Goal: Task Accomplishment & Management: Use online tool/utility

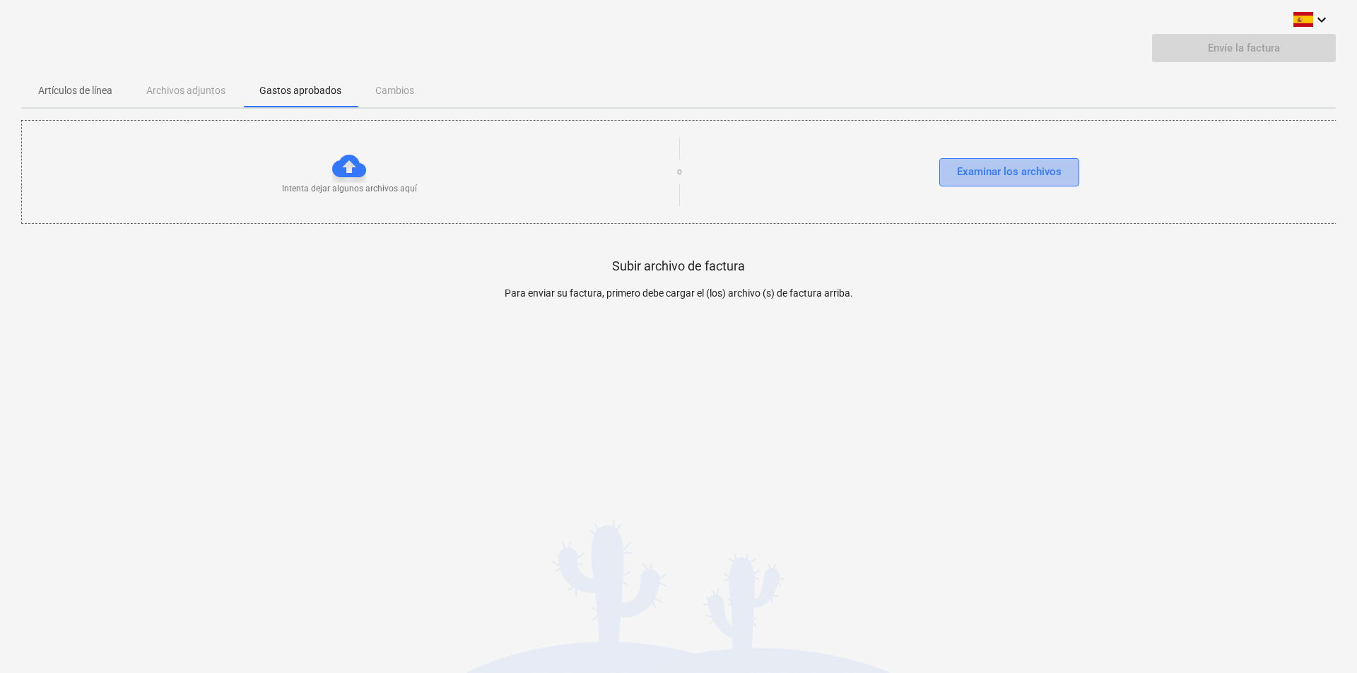
click at [979, 165] on div "Examinar los archivos" at bounding box center [1009, 172] width 105 height 18
click at [83, 91] on p "Artículos de línea" at bounding box center [75, 90] width 74 height 15
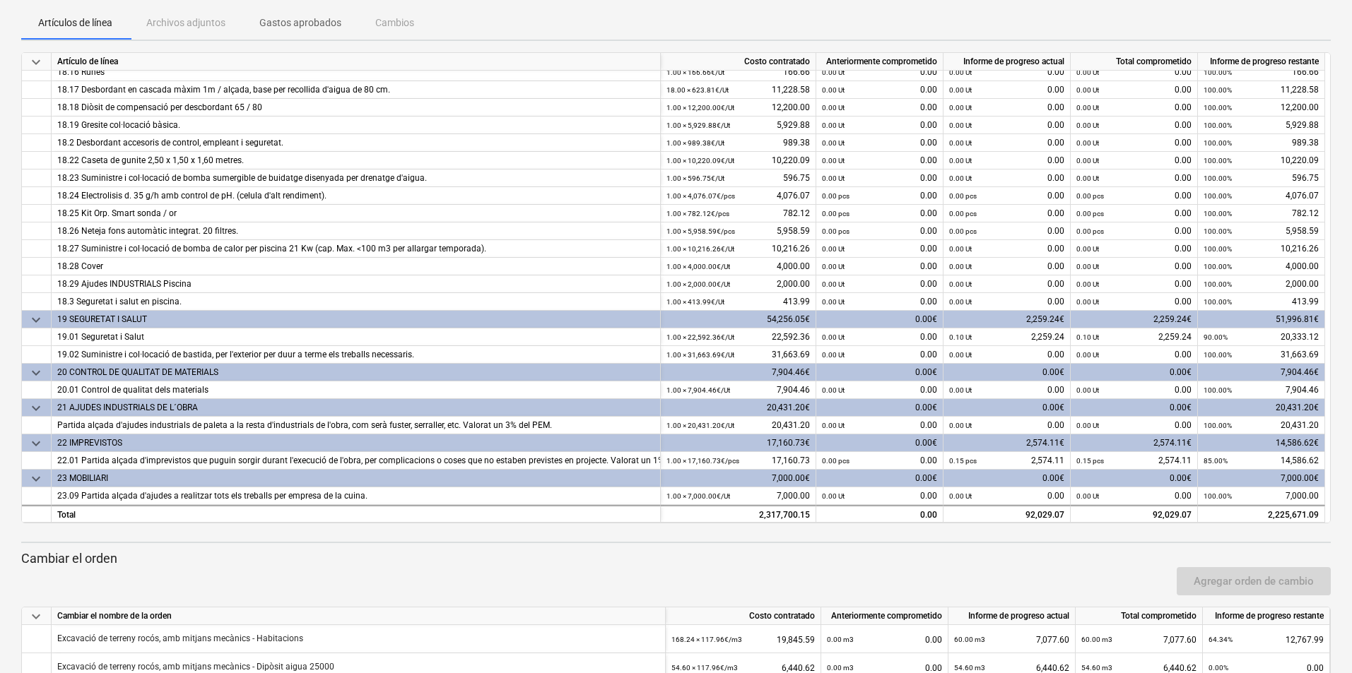
scroll to position [232, 0]
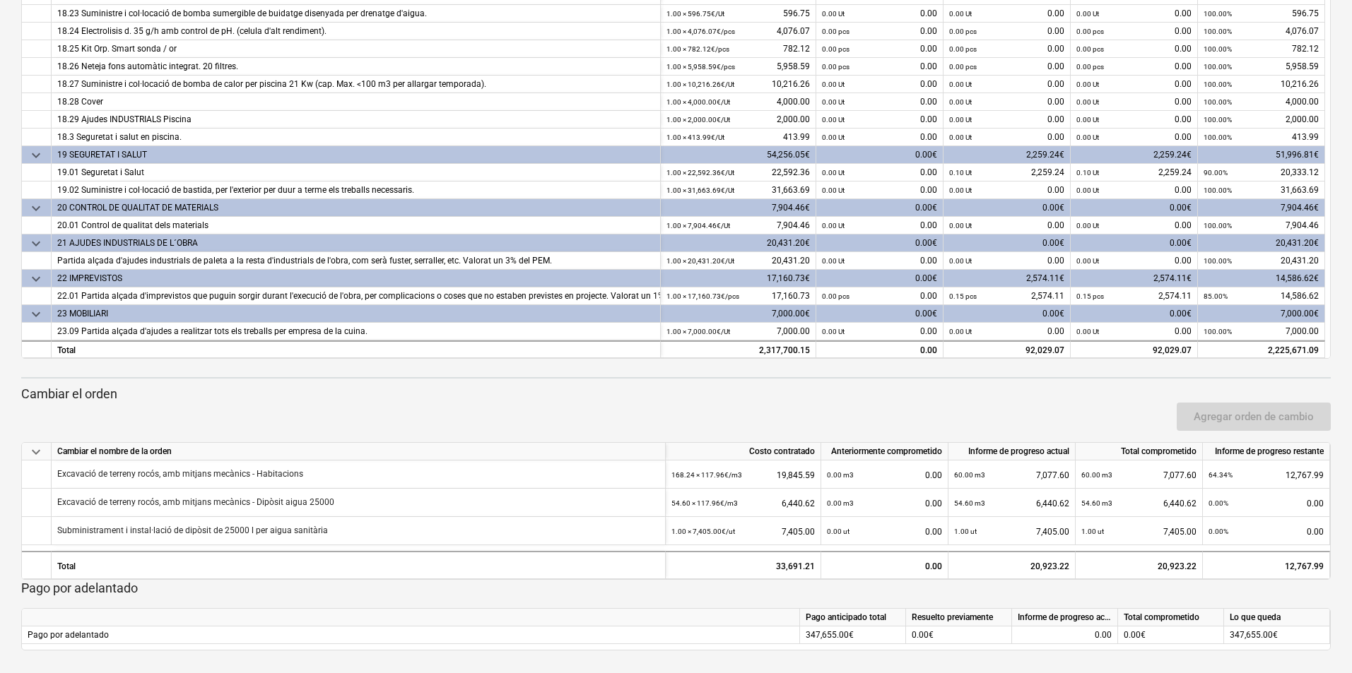
click at [883, 403] on div "Agregar orden de cambio" at bounding box center [676, 417] width 1321 height 40
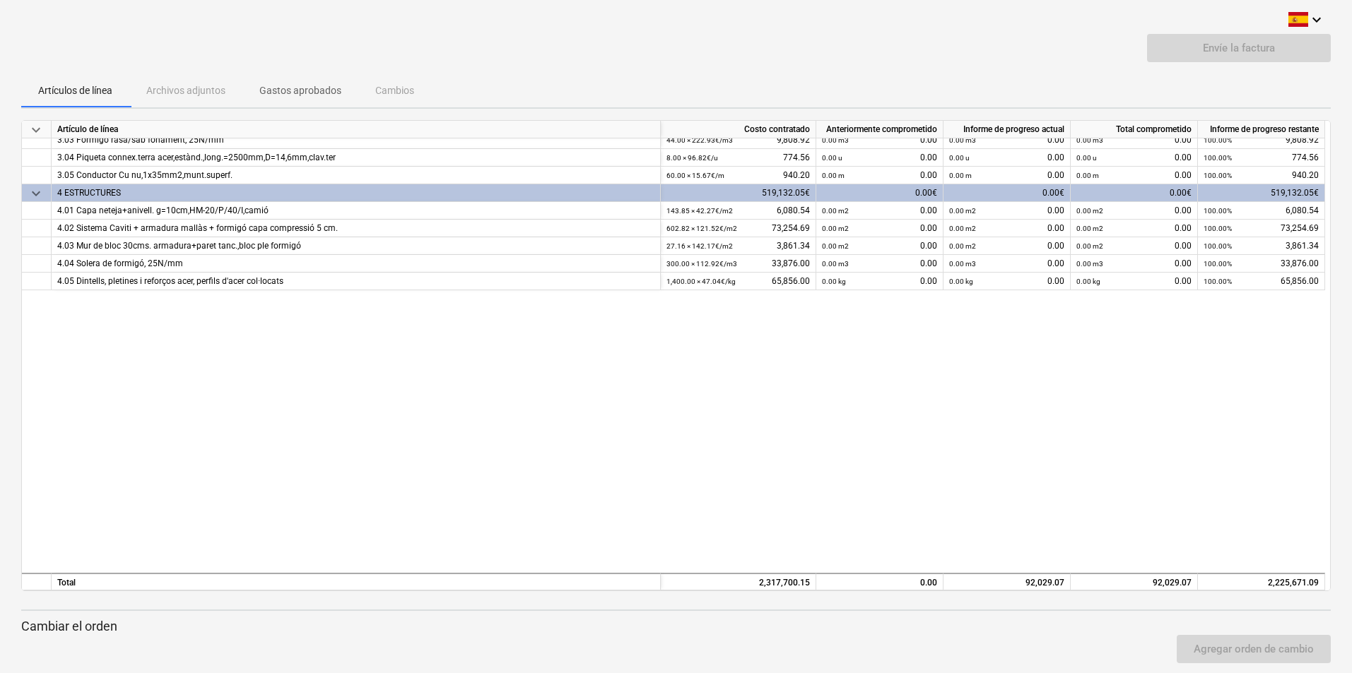
scroll to position [0, 0]
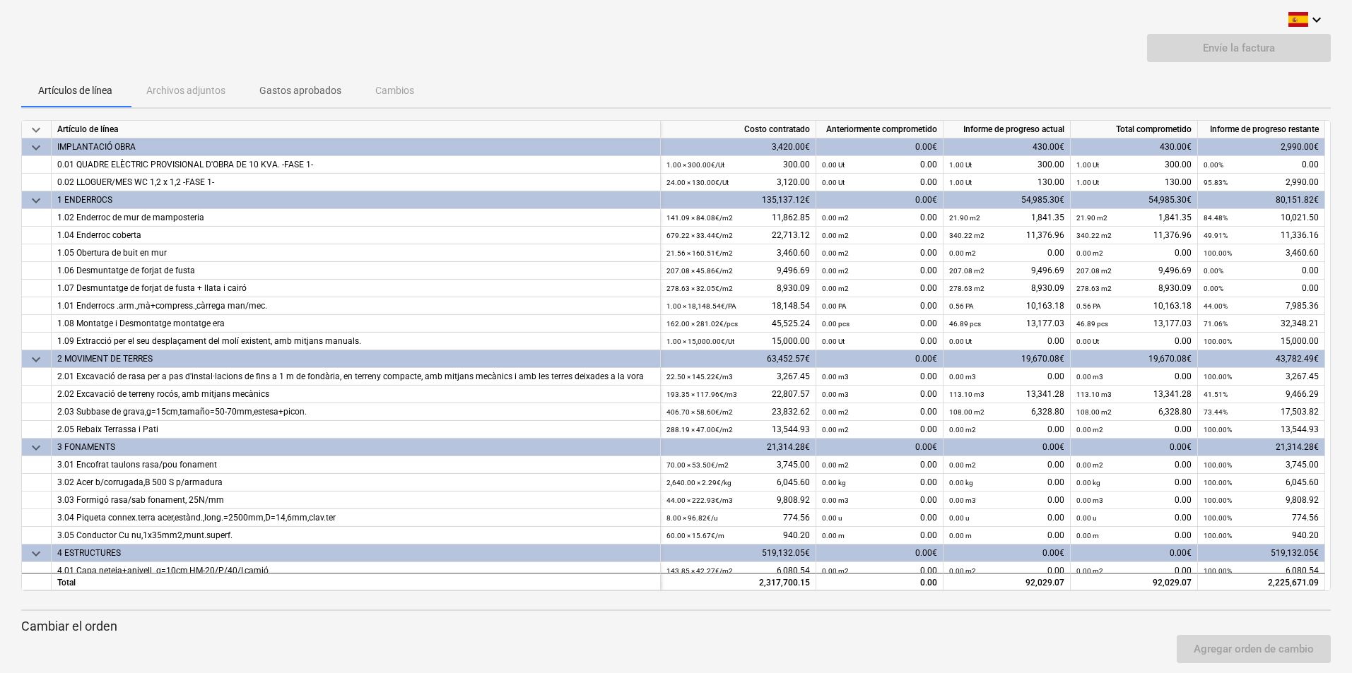
click at [1117, 92] on div "Artículos de línea Archivos adjuntos Gastos aprobados Cambios" at bounding box center [675, 90] width 1309 height 34
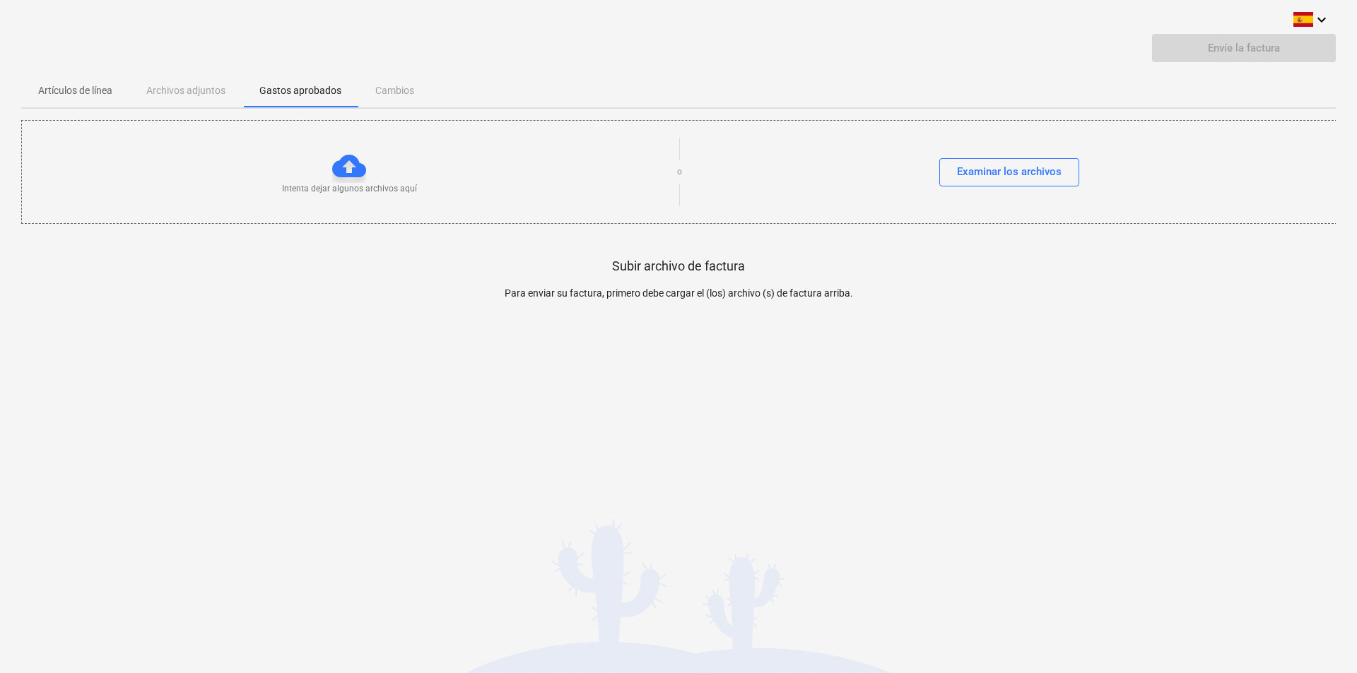
click at [89, 88] on p "Artículos de línea" at bounding box center [75, 90] width 74 height 15
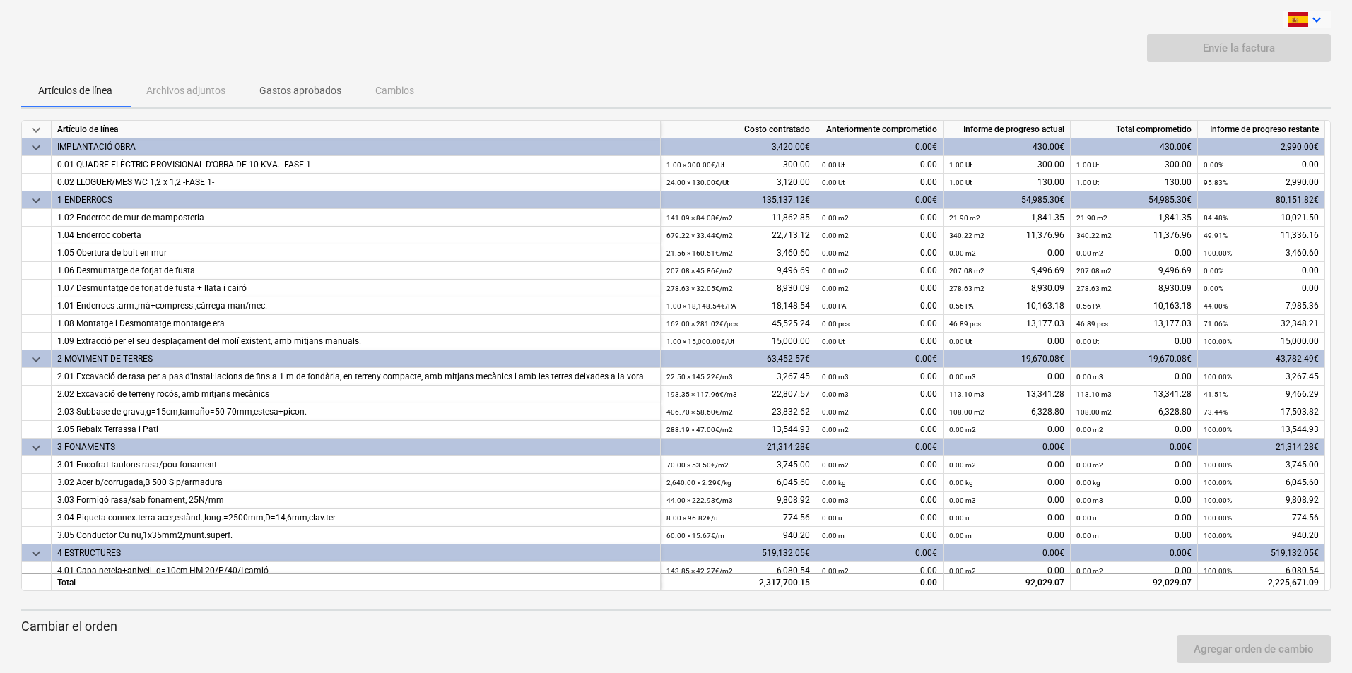
click at [1316, 23] on icon "keyboard_arrow_down" at bounding box center [1316, 19] width 17 height 17
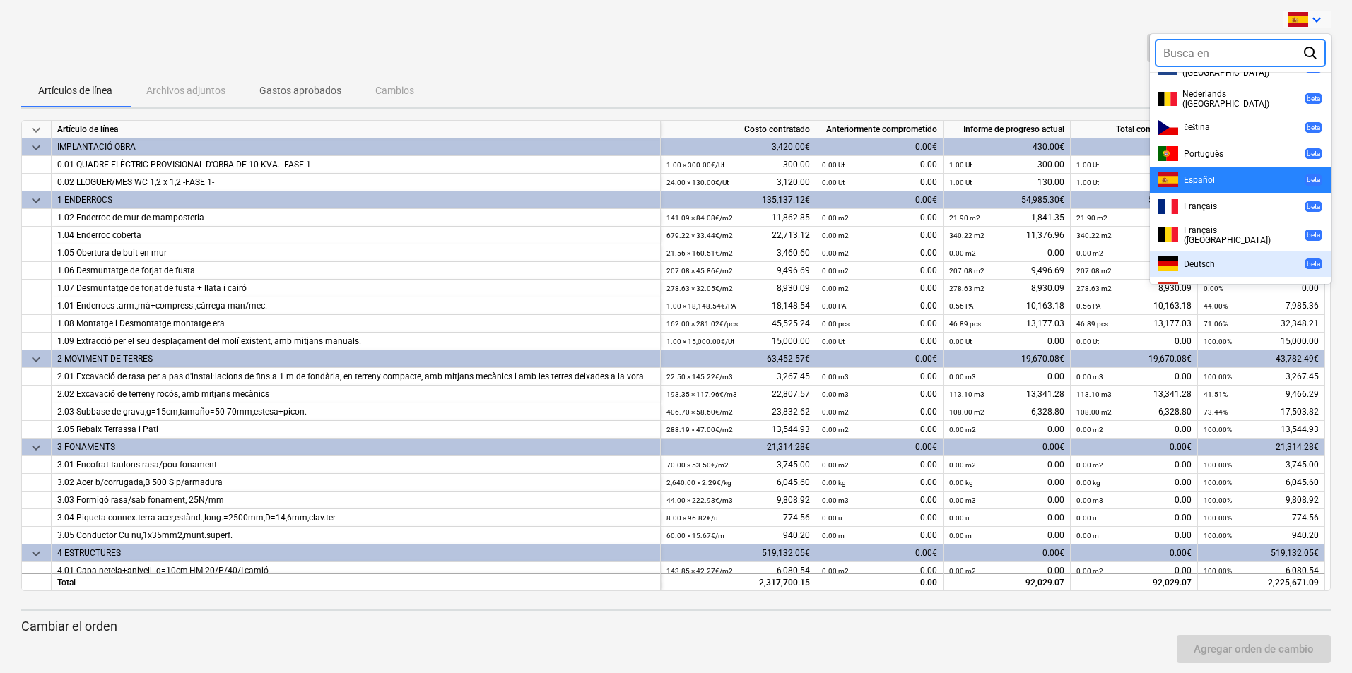
scroll to position [287, 0]
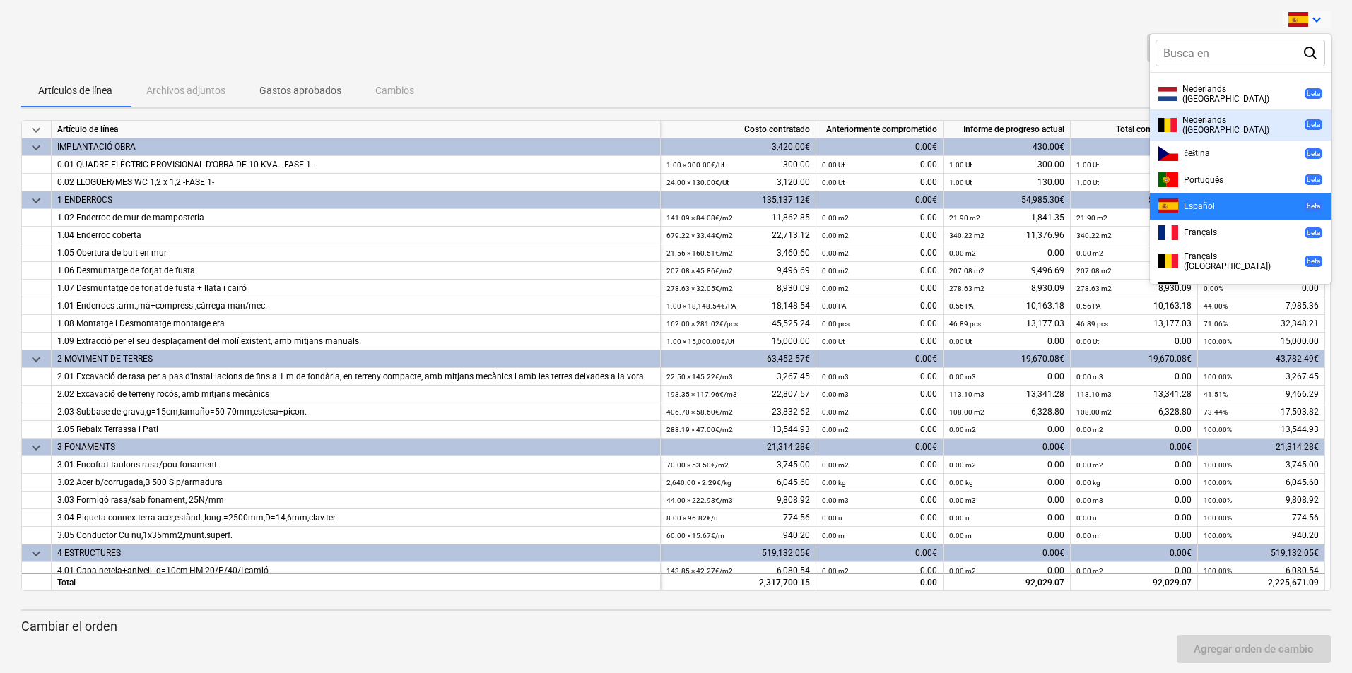
click at [888, 61] on div at bounding box center [676, 336] width 1352 height 673
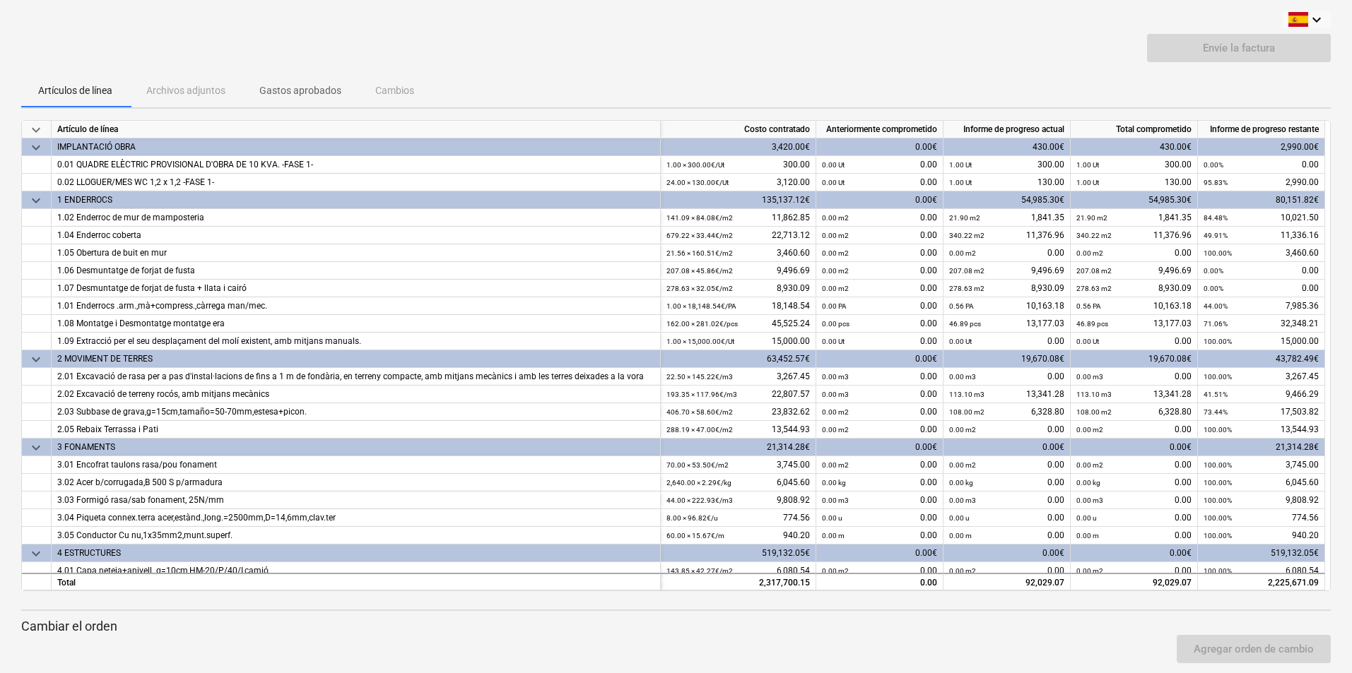
click at [531, 81] on div "Artículos de línea Archivos adjuntos Gastos aprobados Cambios" at bounding box center [675, 90] width 1309 height 34
click at [1008, 314] on div "0.56 PA 10,163.18" at bounding box center [1006, 307] width 115 height 18
click at [1027, 245] on div "0.00 m2 0.00" at bounding box center [1006, 254] width 115 height 18
click at [839, 66] on div "Envíe la factura" at bounding box center [675, 54] width 1309 height 40
click at [551, 225] on div "1.02 Enderroc de mur de mamposteria" at bounding box center [355, 218] width 597 height 18
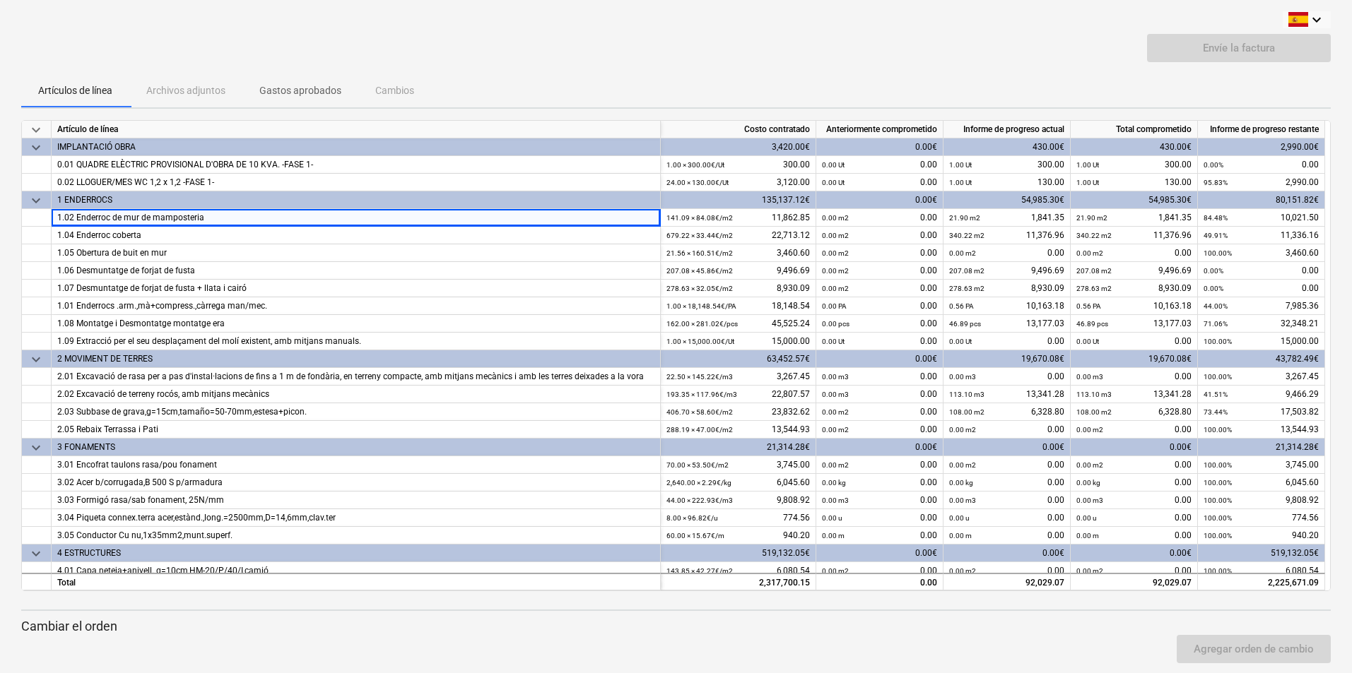
click at [293, 86] on p "Gastos aprobados" at bounding box center [300, 90] width 82 height 15
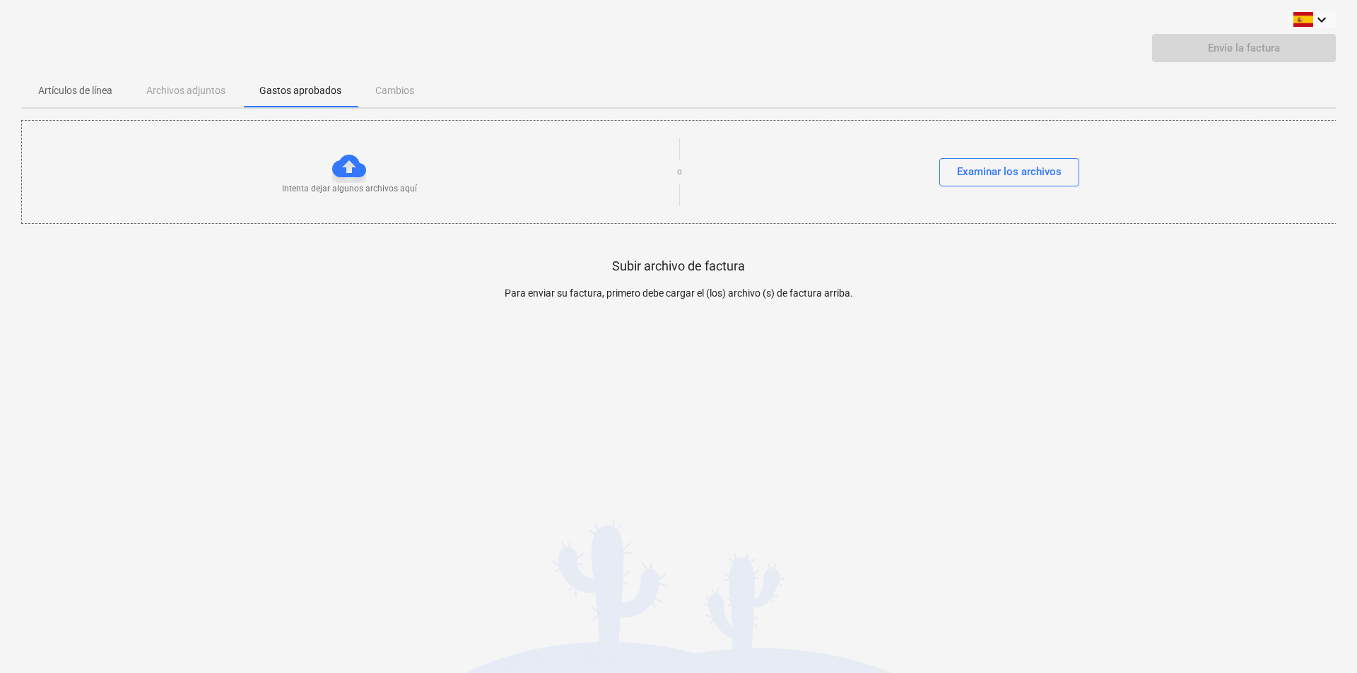
click at [78, 94] on p "Artículos de línea" at bounding box center [75, 90] width 74 height 15
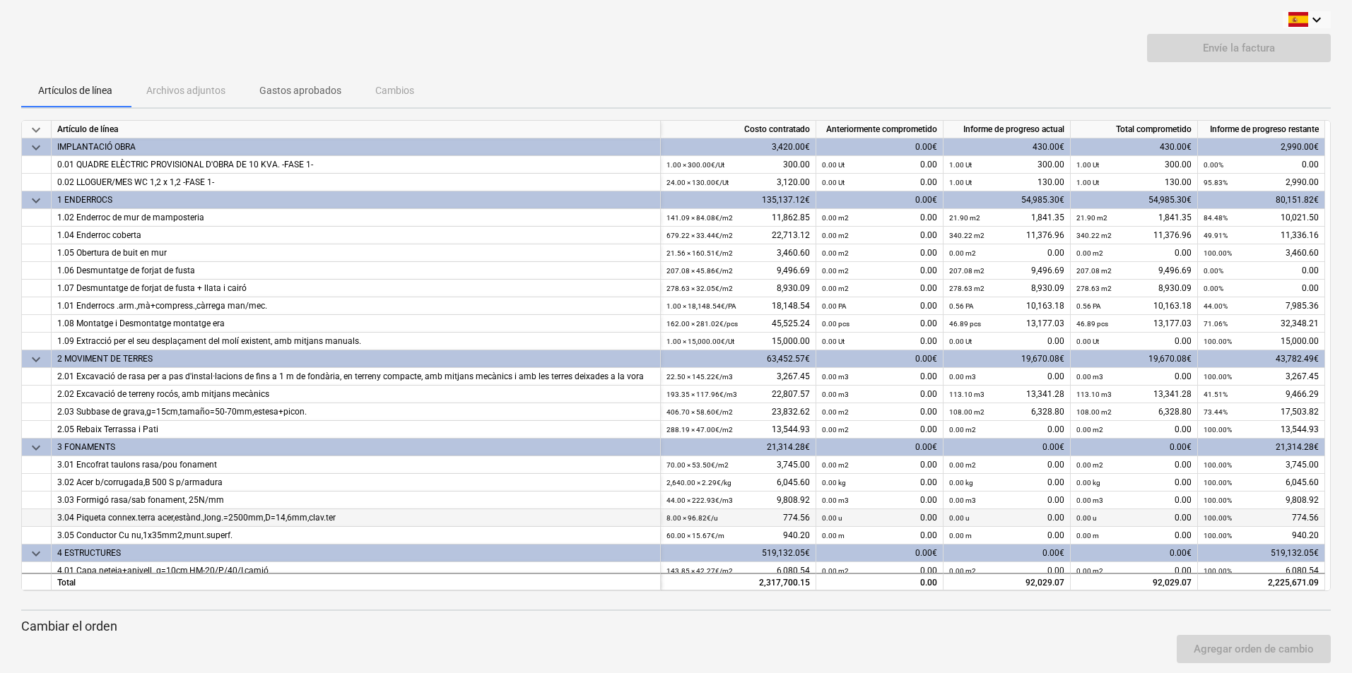
click at [1029, 526] on div "0.00 u 0.00" at bounding box center [1006, 519] width 115 height 18
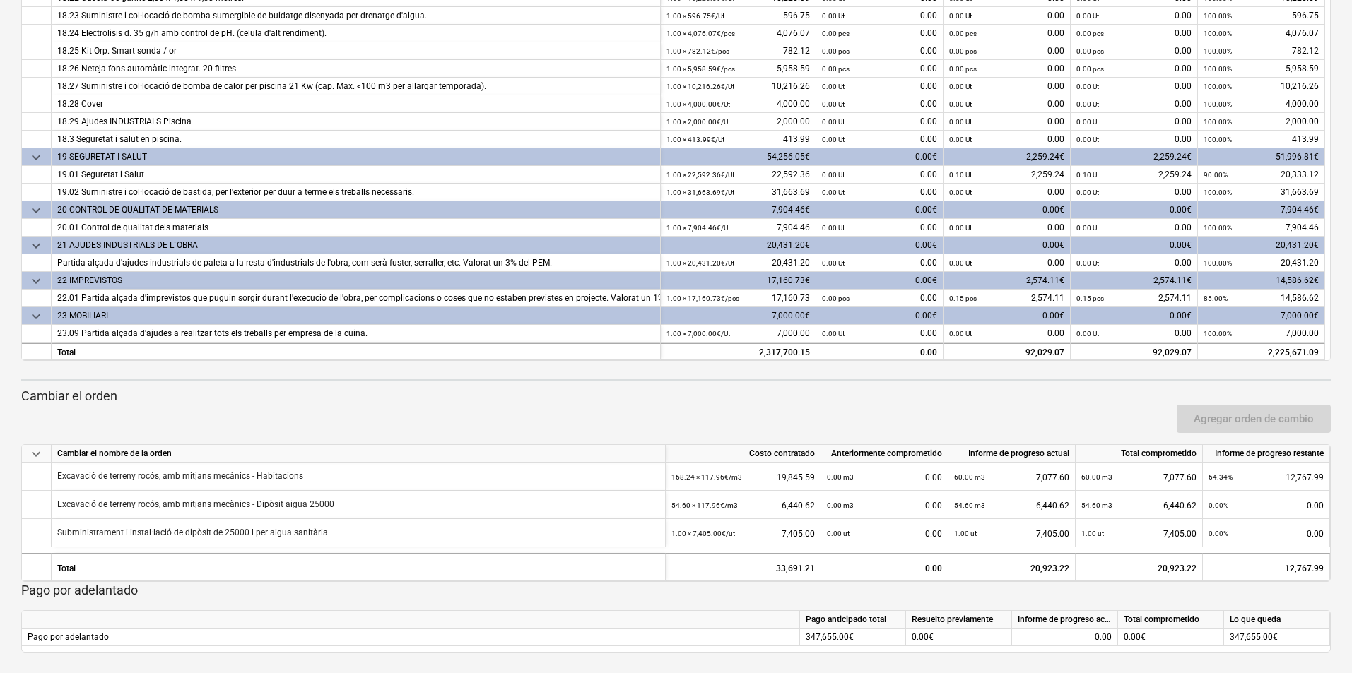
scroll to position [232, 0]
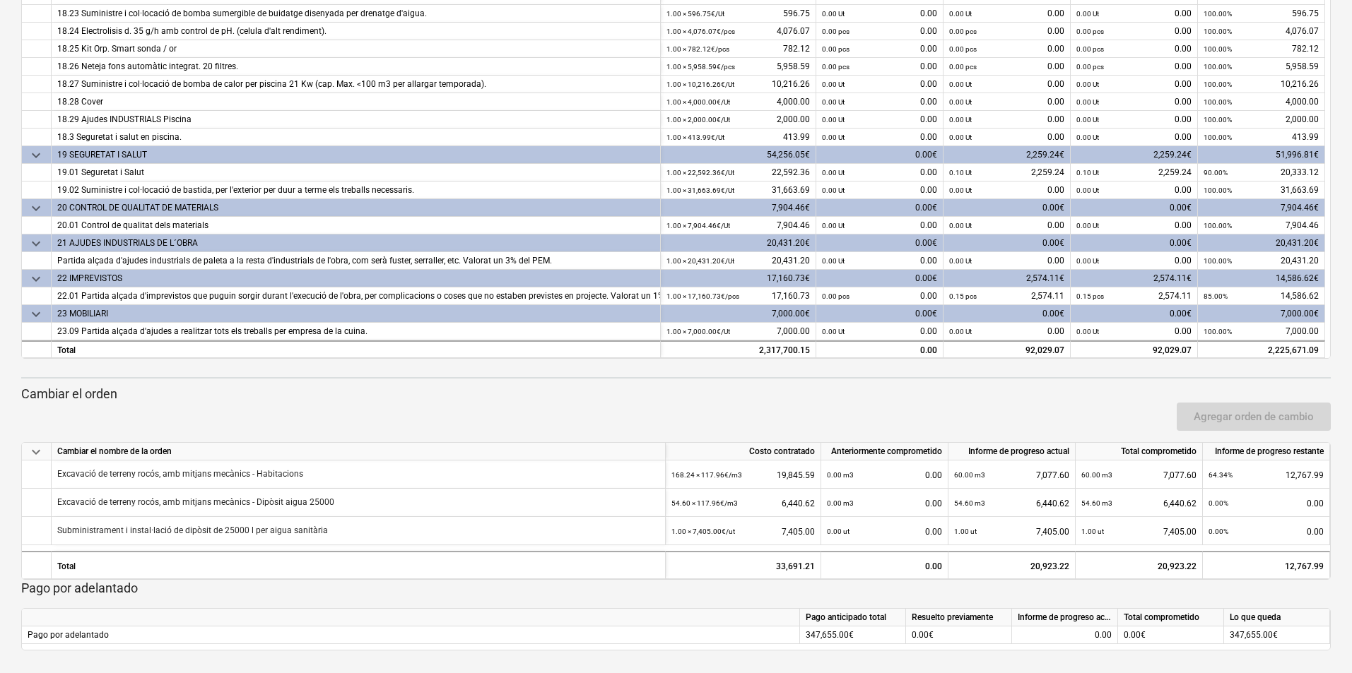
click at [813, 409] on div "Agregar orden de cambio" at bounding box center [676, 417] width 1321 height 40
